Goal: Use online tool/utility

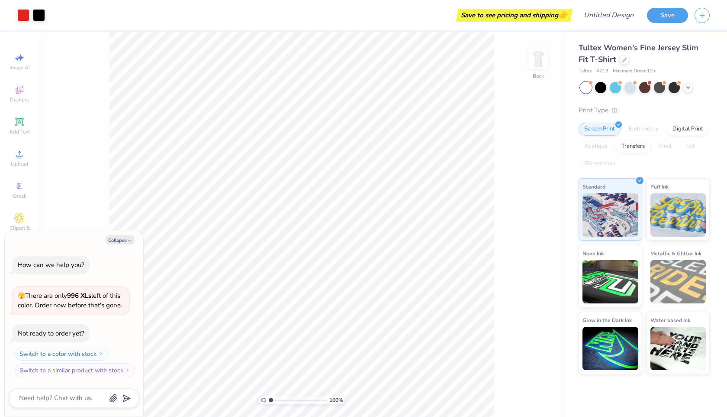
type textarea "x"
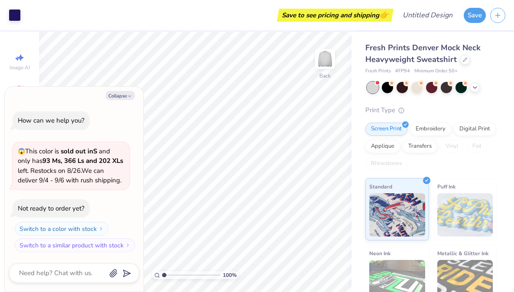
type textarea "x"
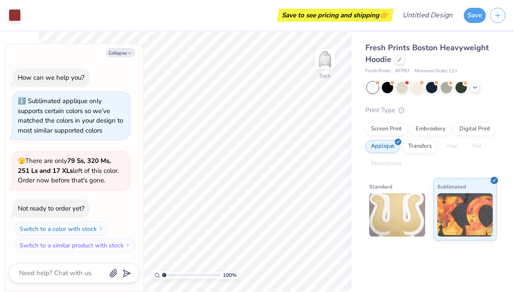
type textarea "x"
